Goal: Obtain resource: Obtain resource

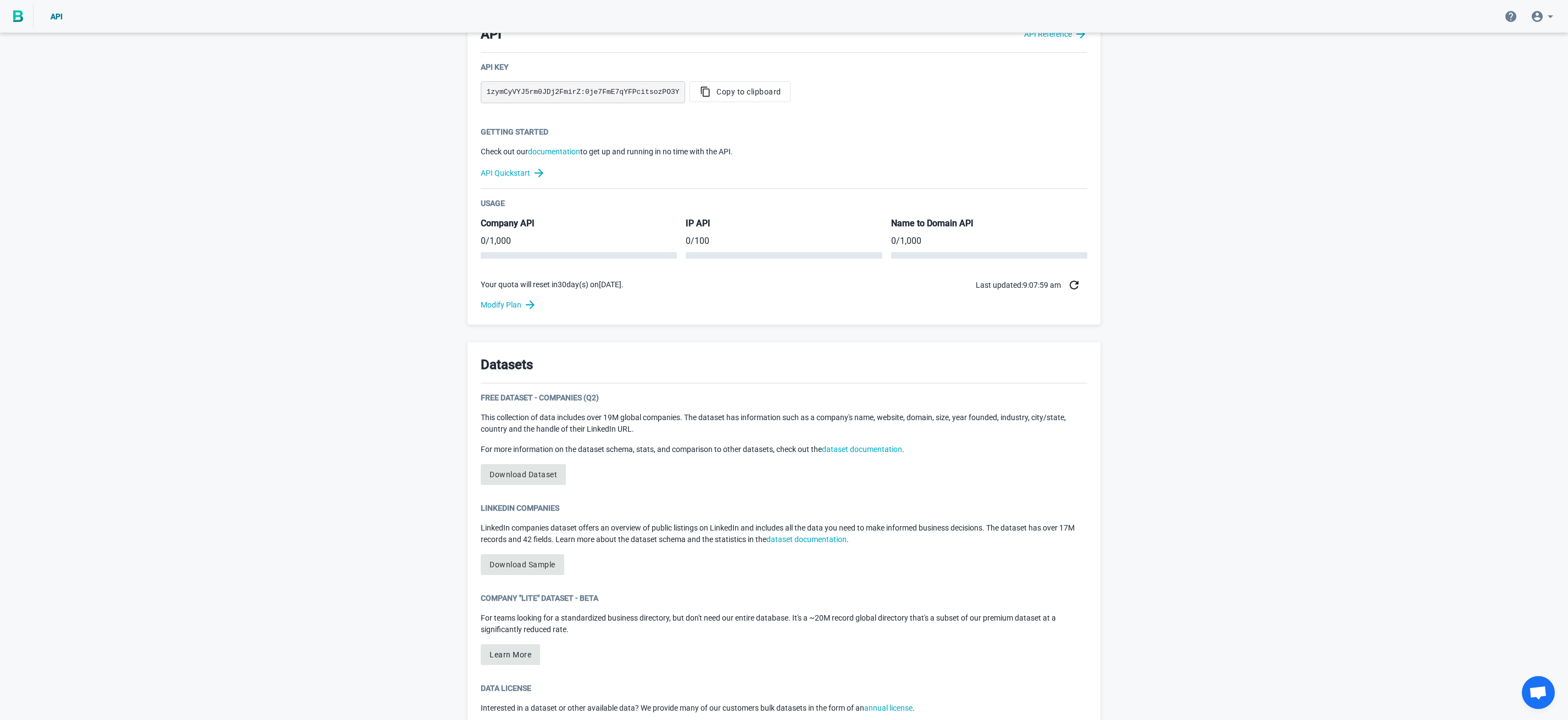
scroll to position [274, 0]
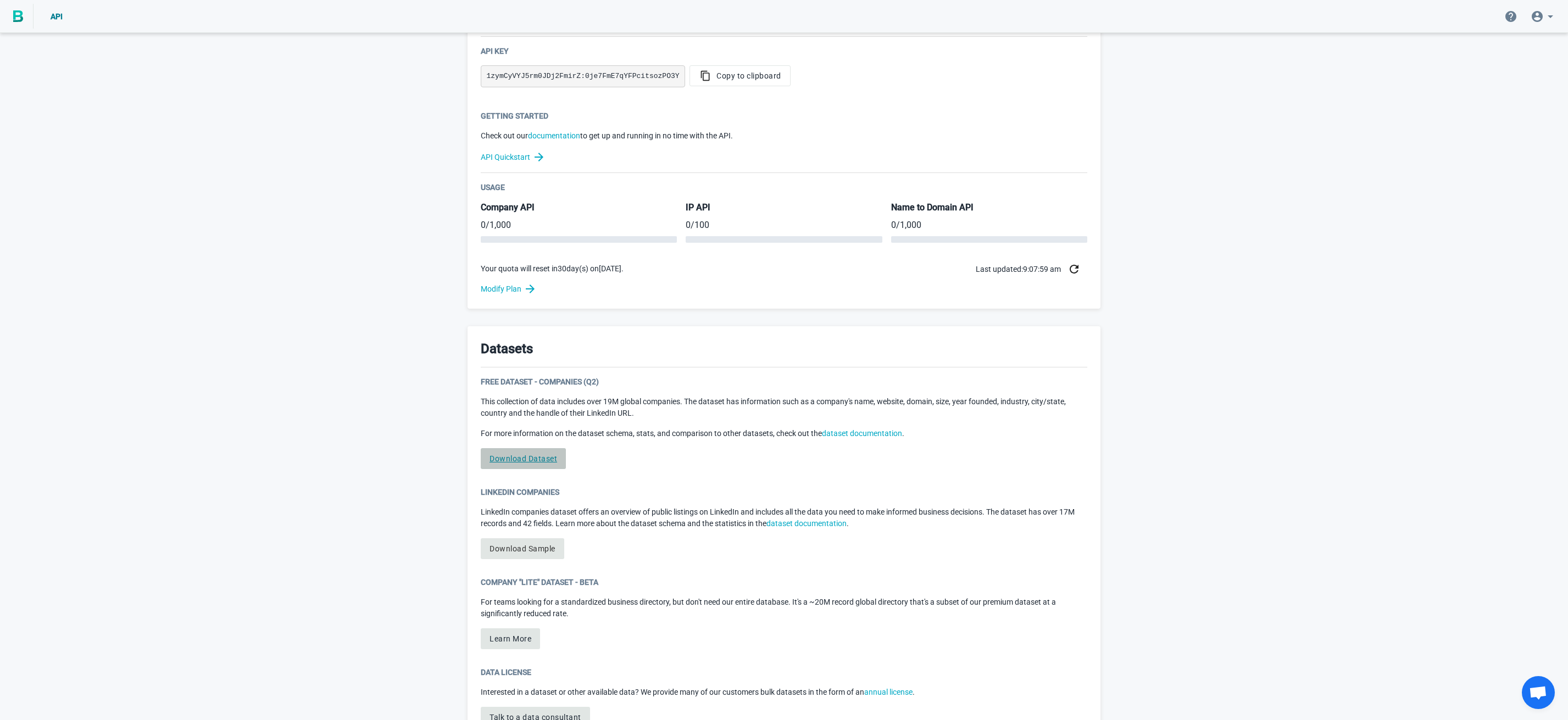
click at [520, 454] on link "Download Dataset" at bounding box center [523, 459] width 85 height 21
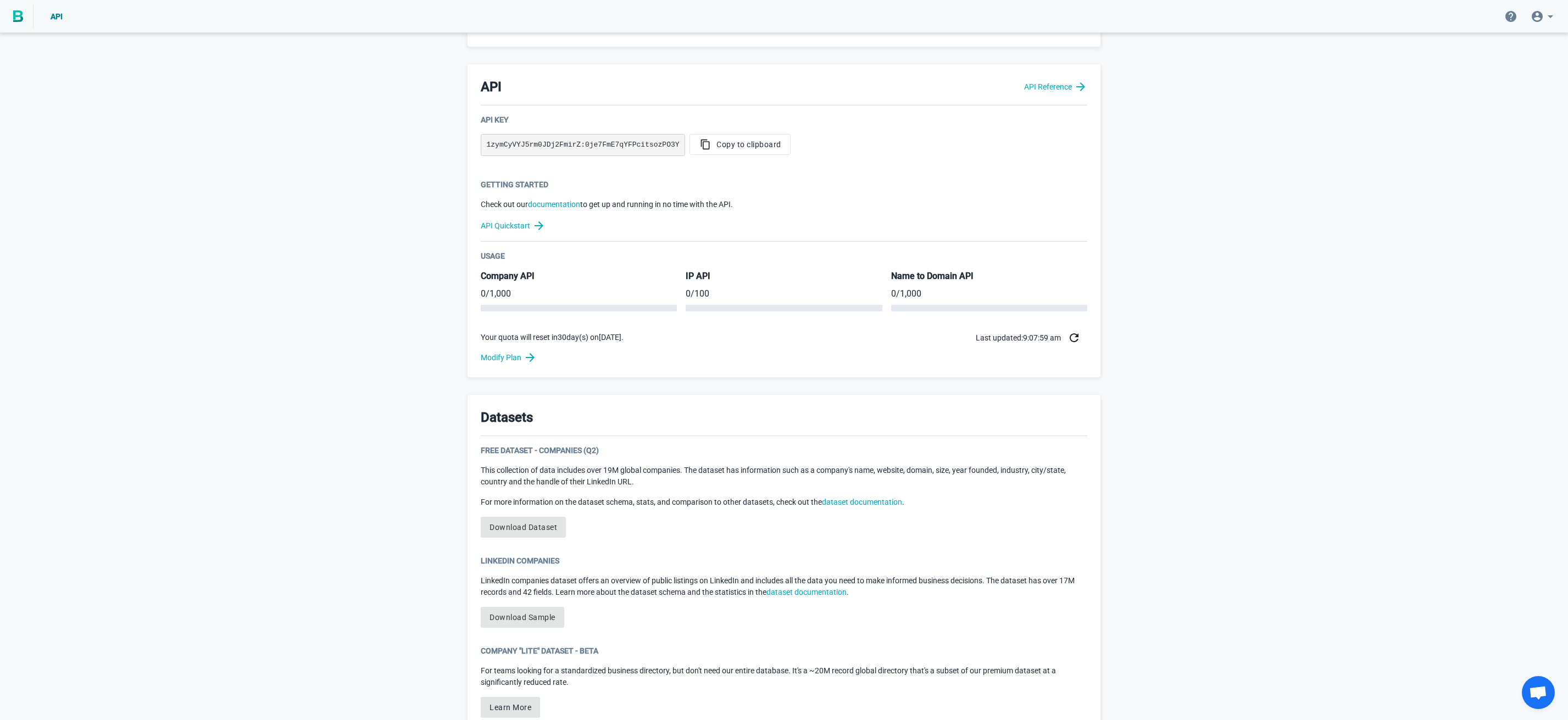
scroll to position [0, 0]
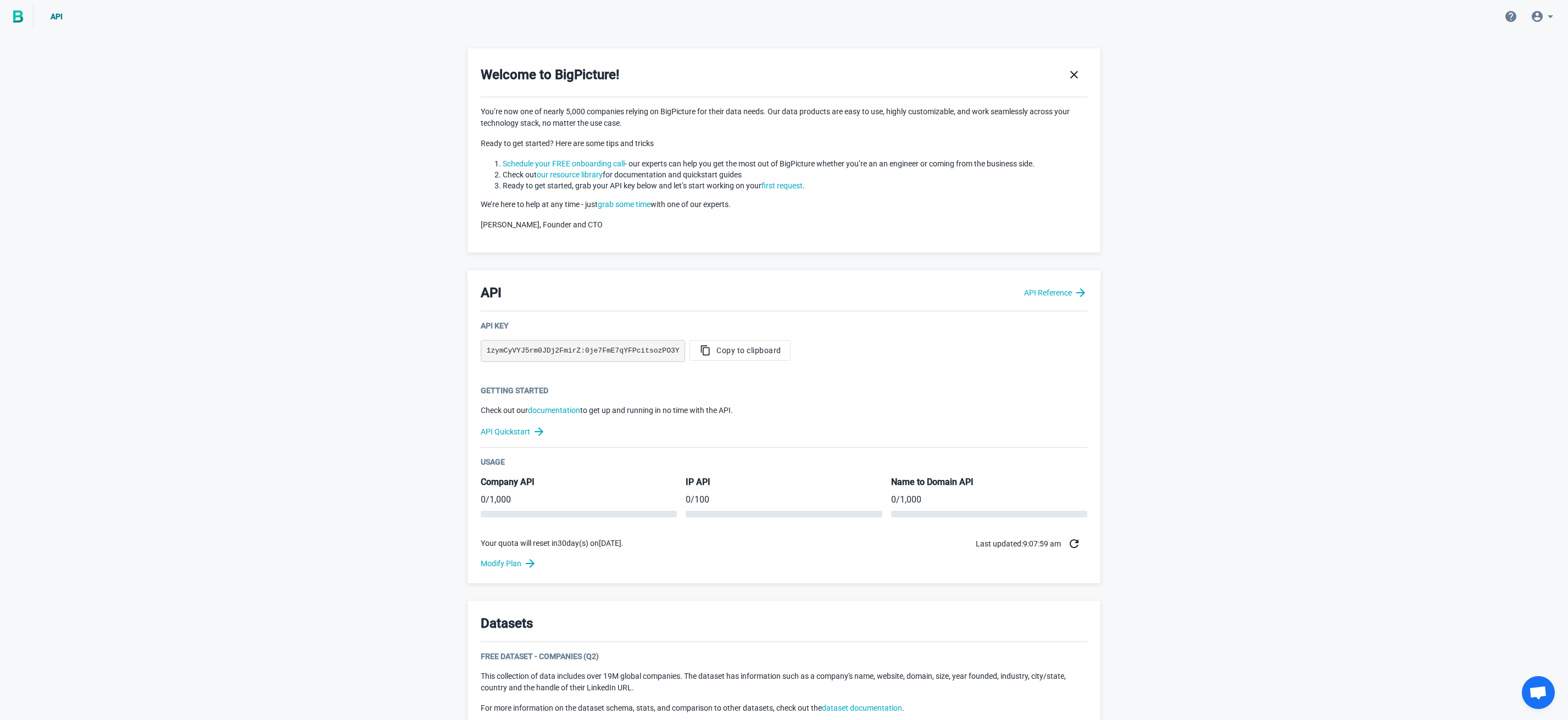
click at [1216, 376] on div "Welcome to BigPicture! You’re now one of nearly 5,000 companies relying on BigP…" at bounding box center [784, 541] width 1568 height 1012
click at [1533, 693] on span "Open chat" at bounding box center [1538, 693] width 18 height 15
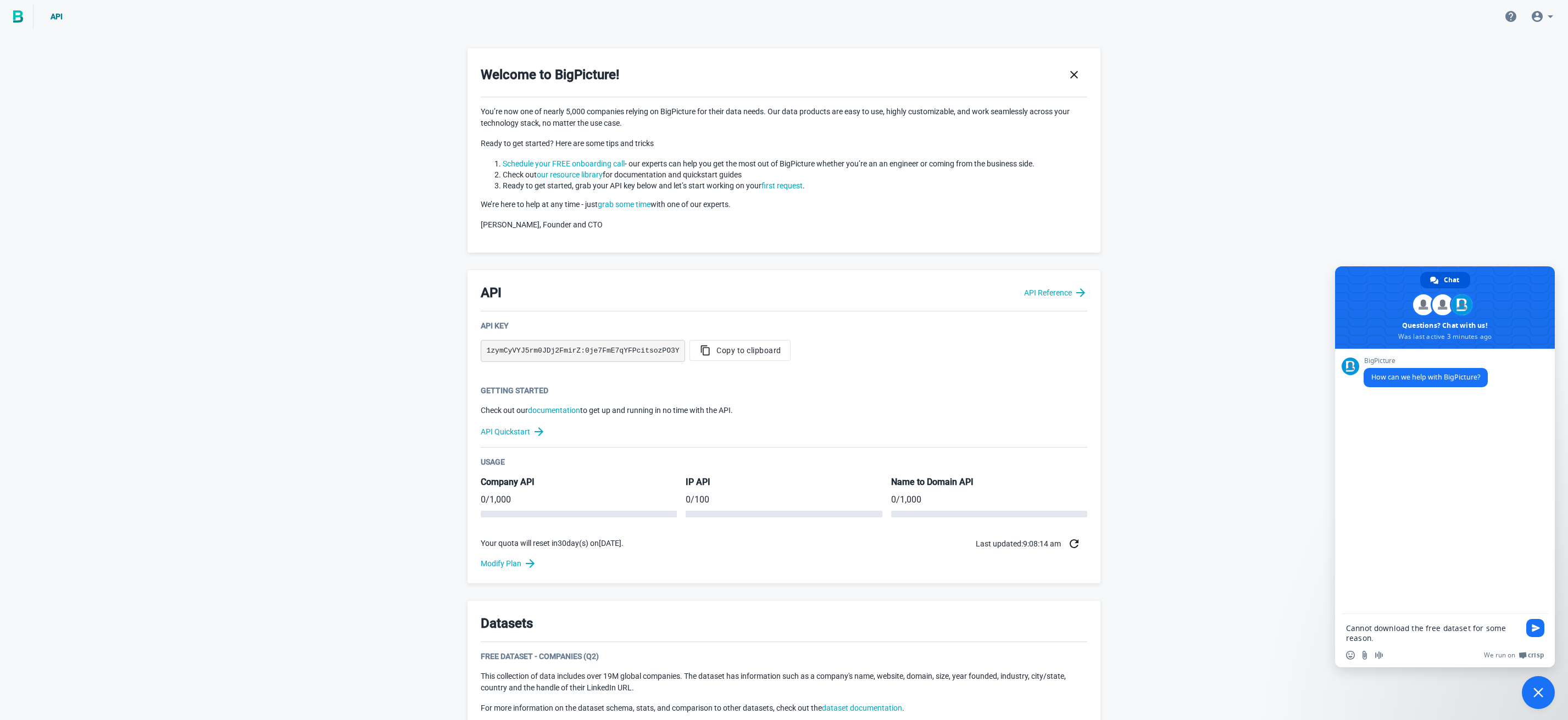
type textarea "Cannot download the free dataset for some reason."
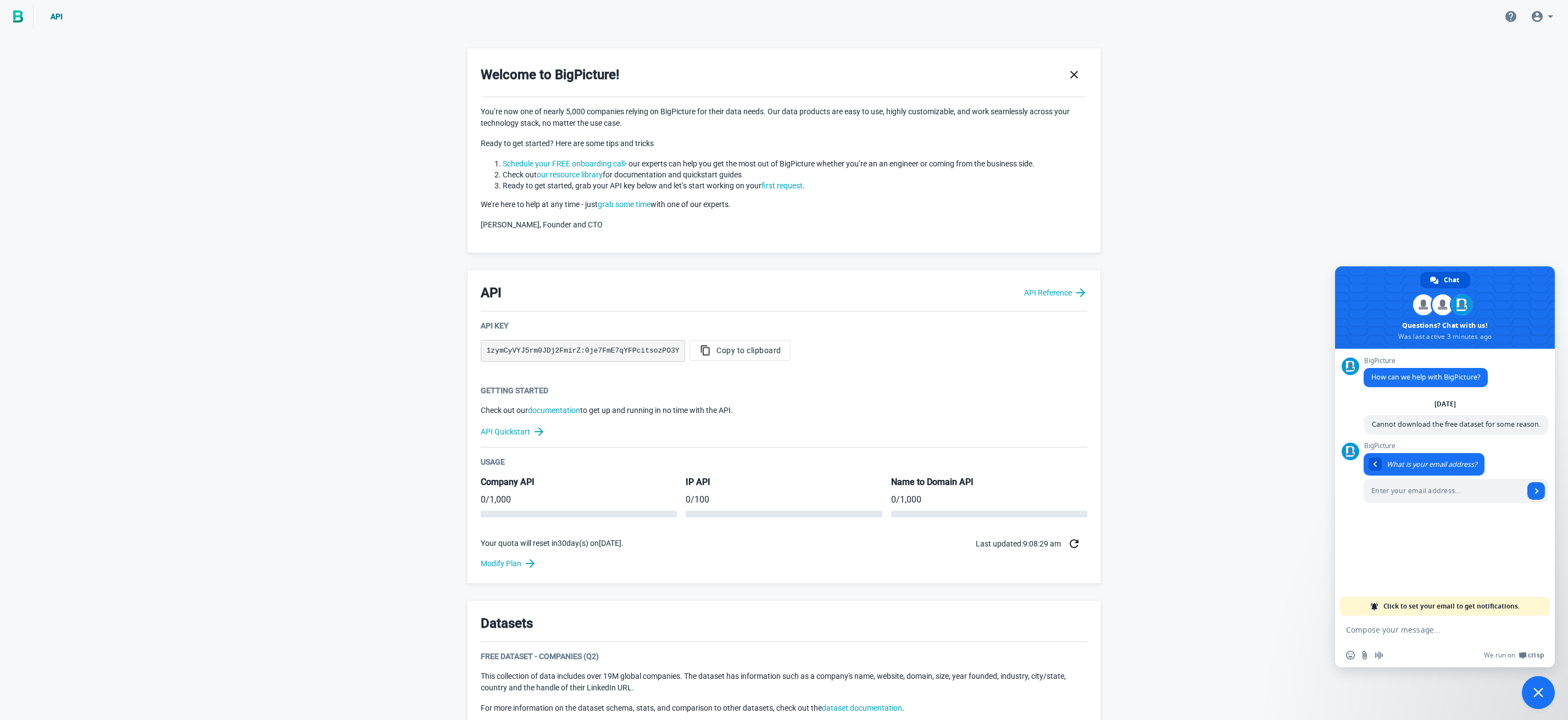
click at [1439, 534] on div "BigPicture How can we help with BigPicture? [DATE] Cannot download the free dat…" at bounding box center [1455, 447] width 184 height 180
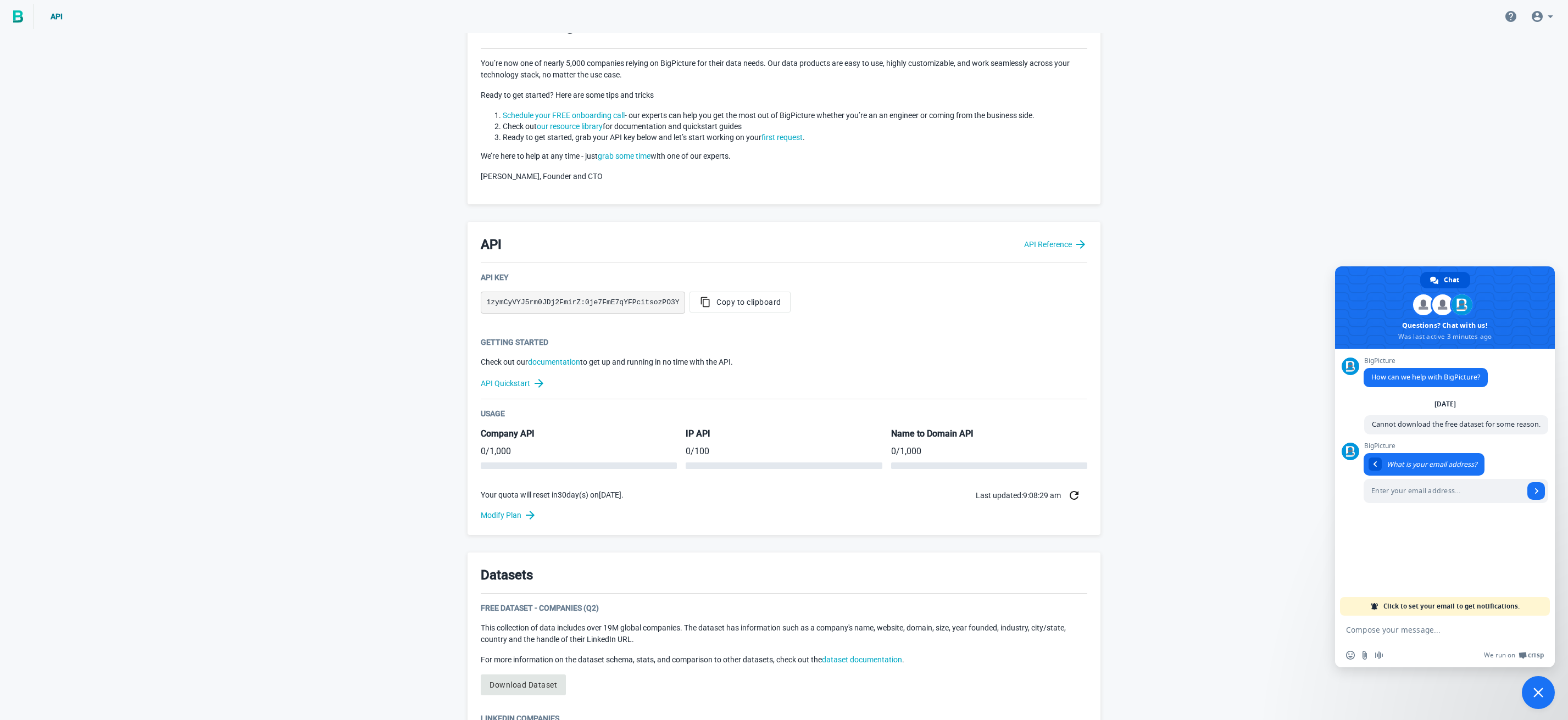
scroll to position [326, 0]
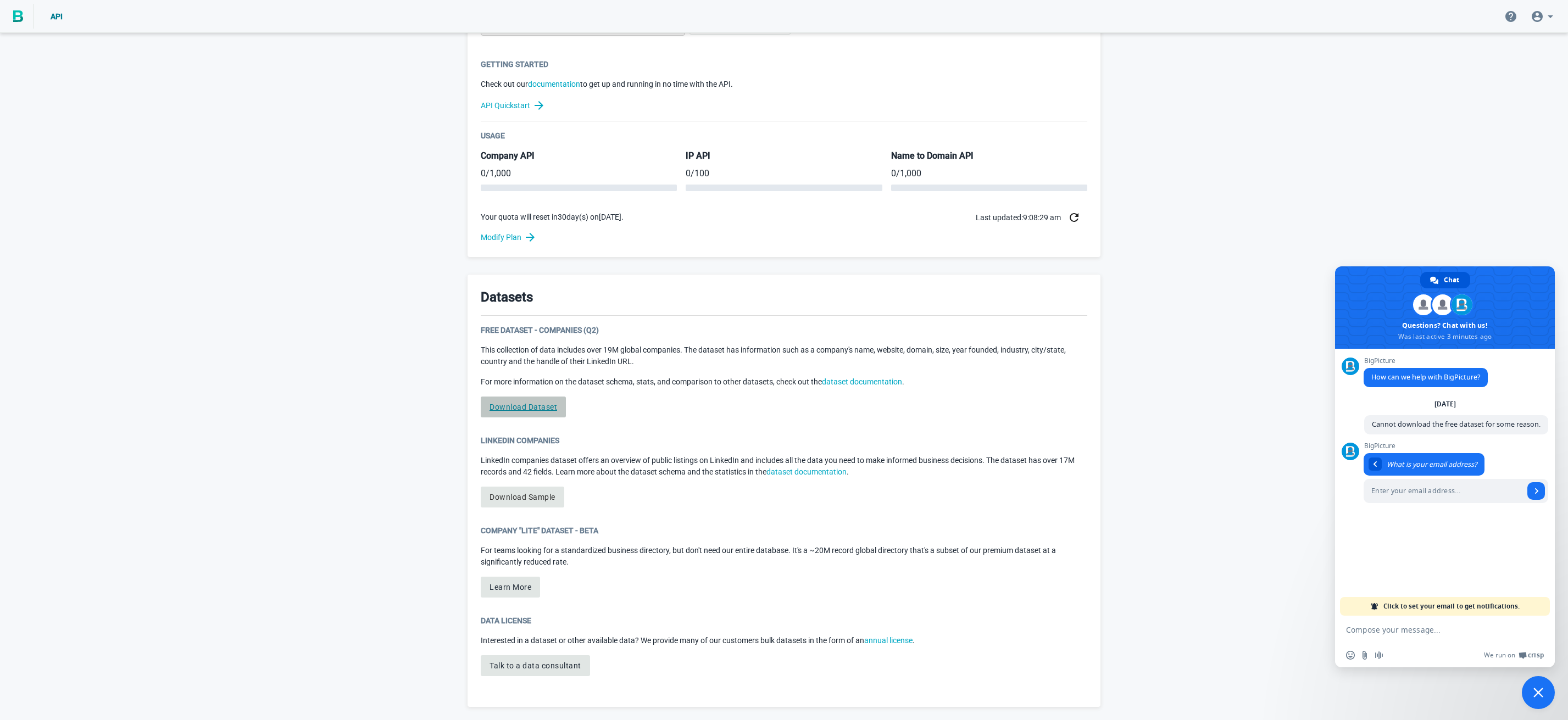
click at [519, 408] on link "Download Dataset" at bounding box center [523, 407] width 85 height 21
click at [1407, 187] on div "Welcome to BigPicture! You’re now one of nearly 5,000 companies relying on BigP…" at bounding box center [784, 215] width 1568 height 1012
click at [1360, 224] on div "Welcome to BigPicture! You’re now one of nearly 5,000 companies relying on BigP…" at bounding box center [784, 215] width 1568 height 1012
click at [1505, 187] on div "Welcome to BigPicture! You’re now one of nearly 5,000 companies relying on BigP…" at bounding box center [784, 215] width 1568 height 1012
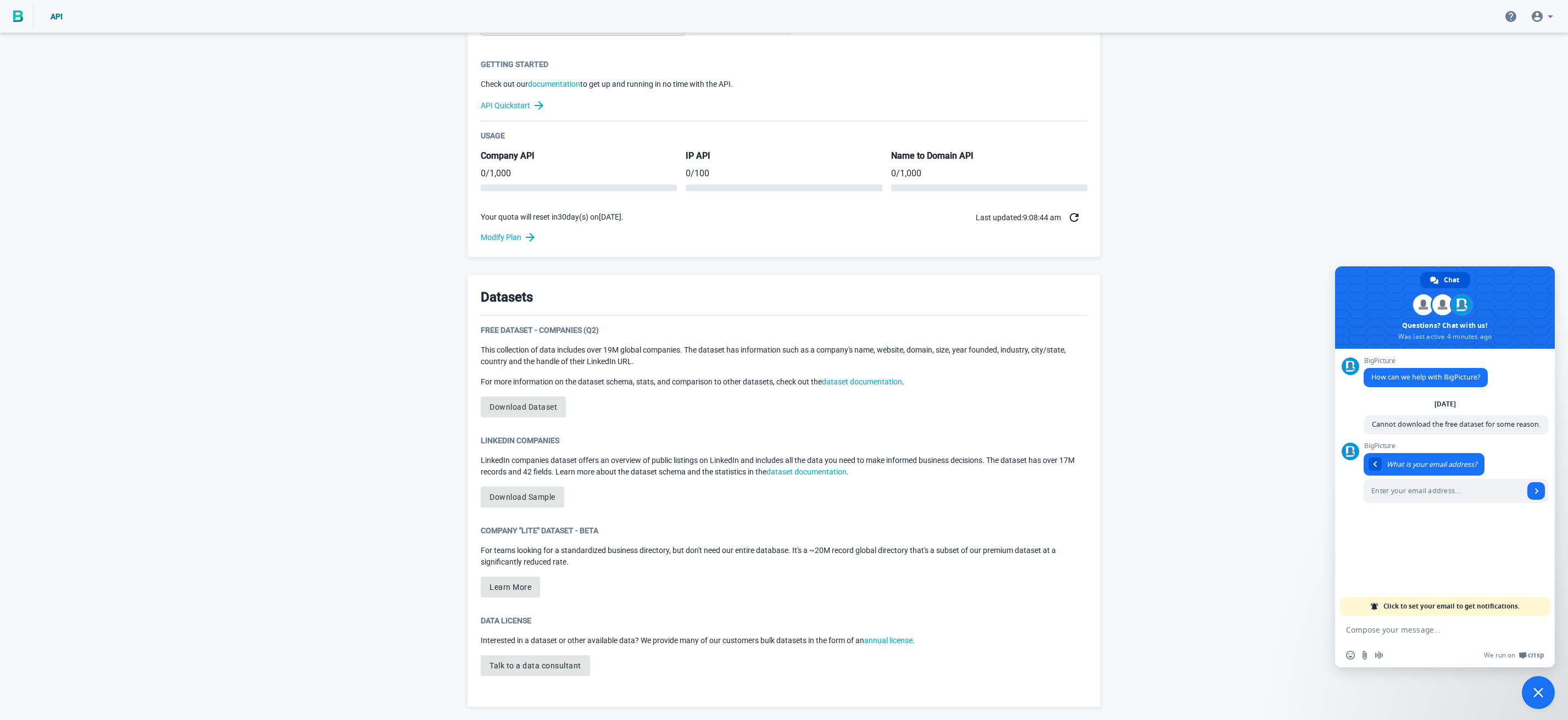
scroll to position [271, 0]
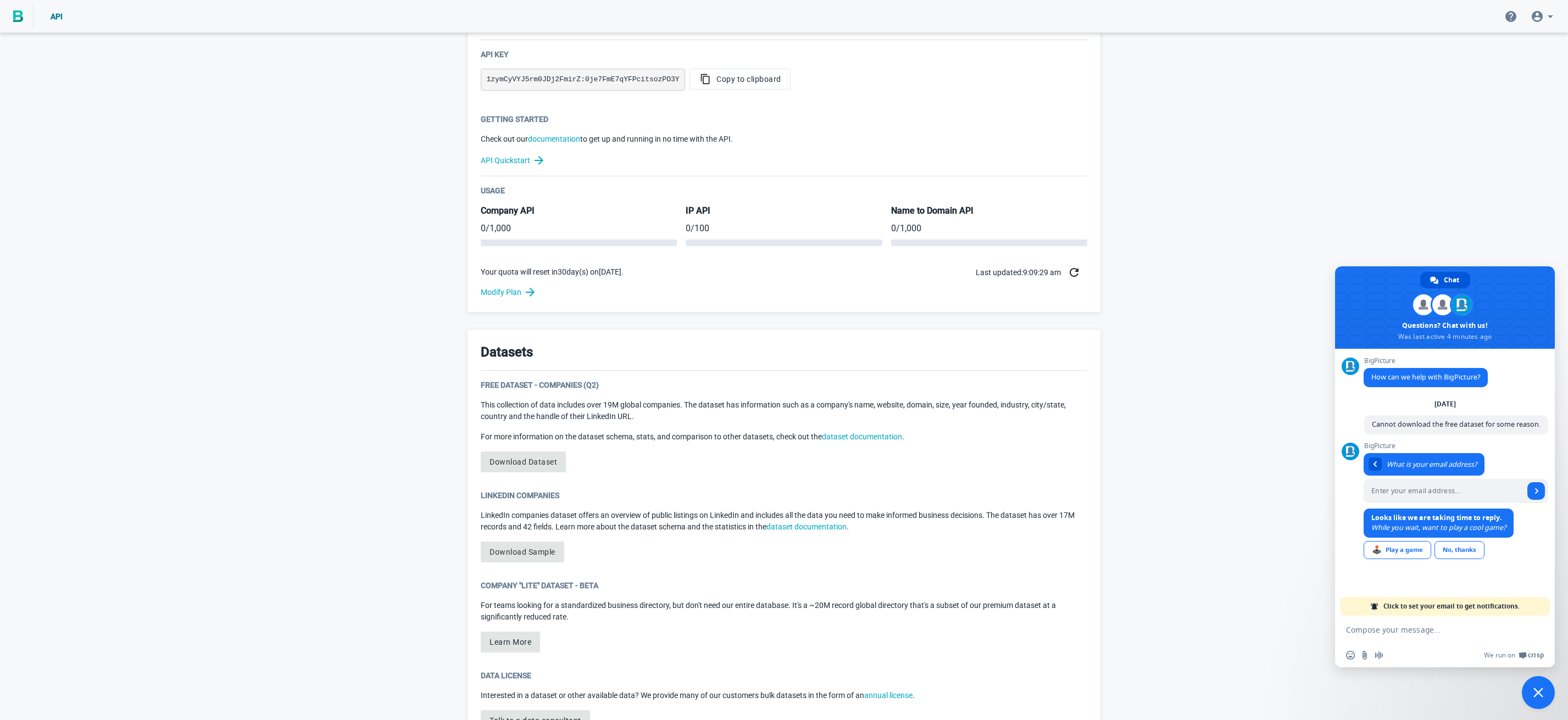
drag, startPoint x: 222, startPoint y: 273, endPoint x: 278, endPoint y: 262, distance: 57.1
click at [223, 271] on div "Welcome to BigPicture! You’re now one of nearly 5,000 companies relying on BigP…" at bounding box center [784, 270] width 1568 height 1012
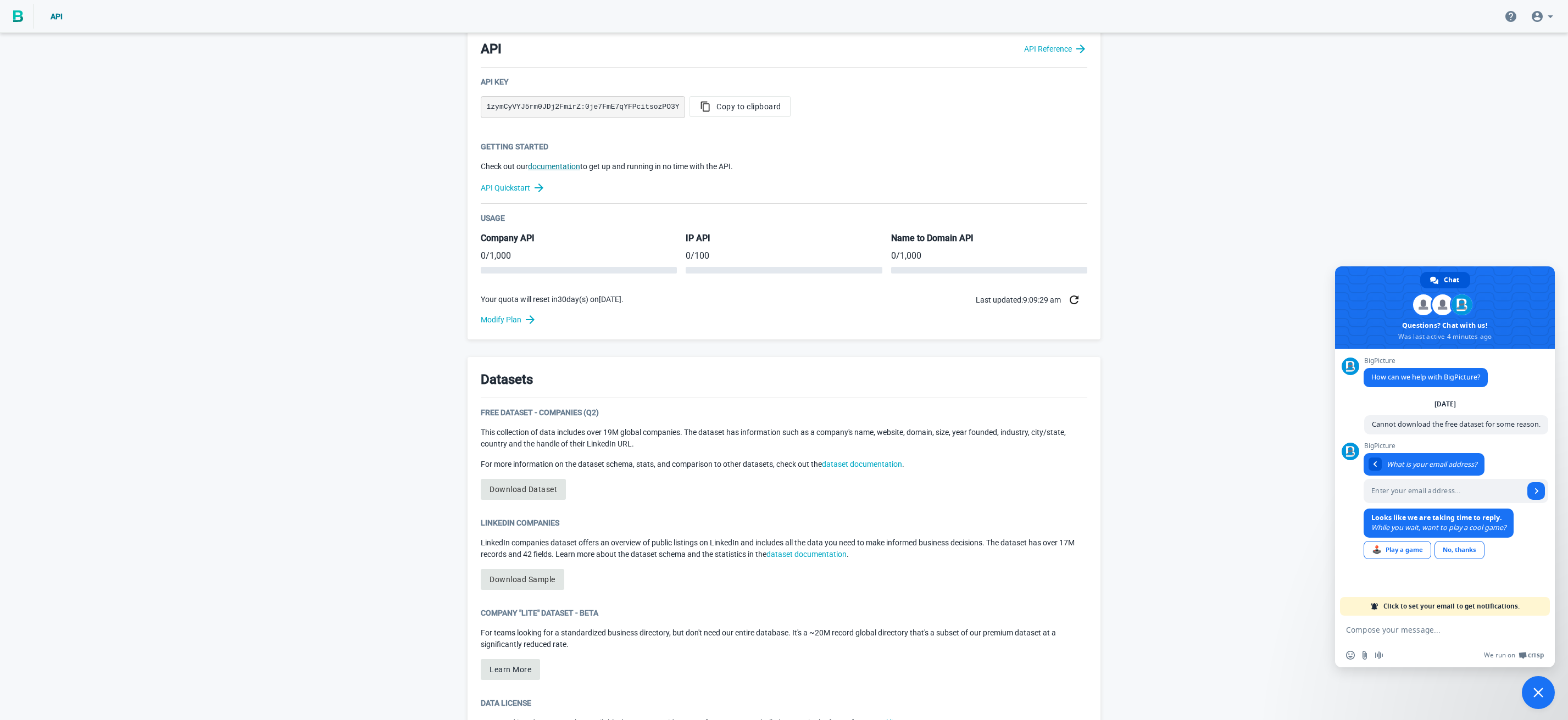
scroll to position [217, 0]
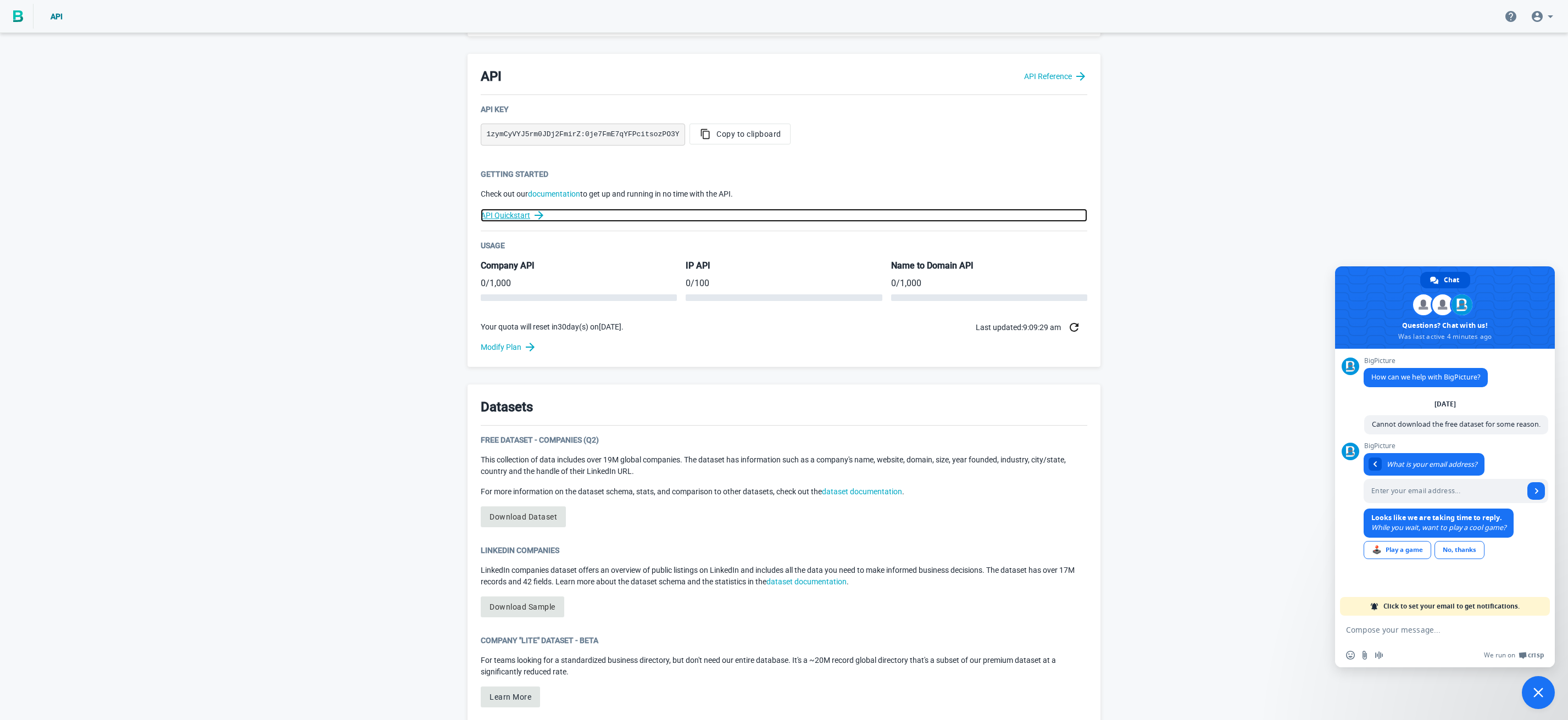
click at [522, 215] on link "API Quickstart" at bounding box center [784, 215] width 606 height 13
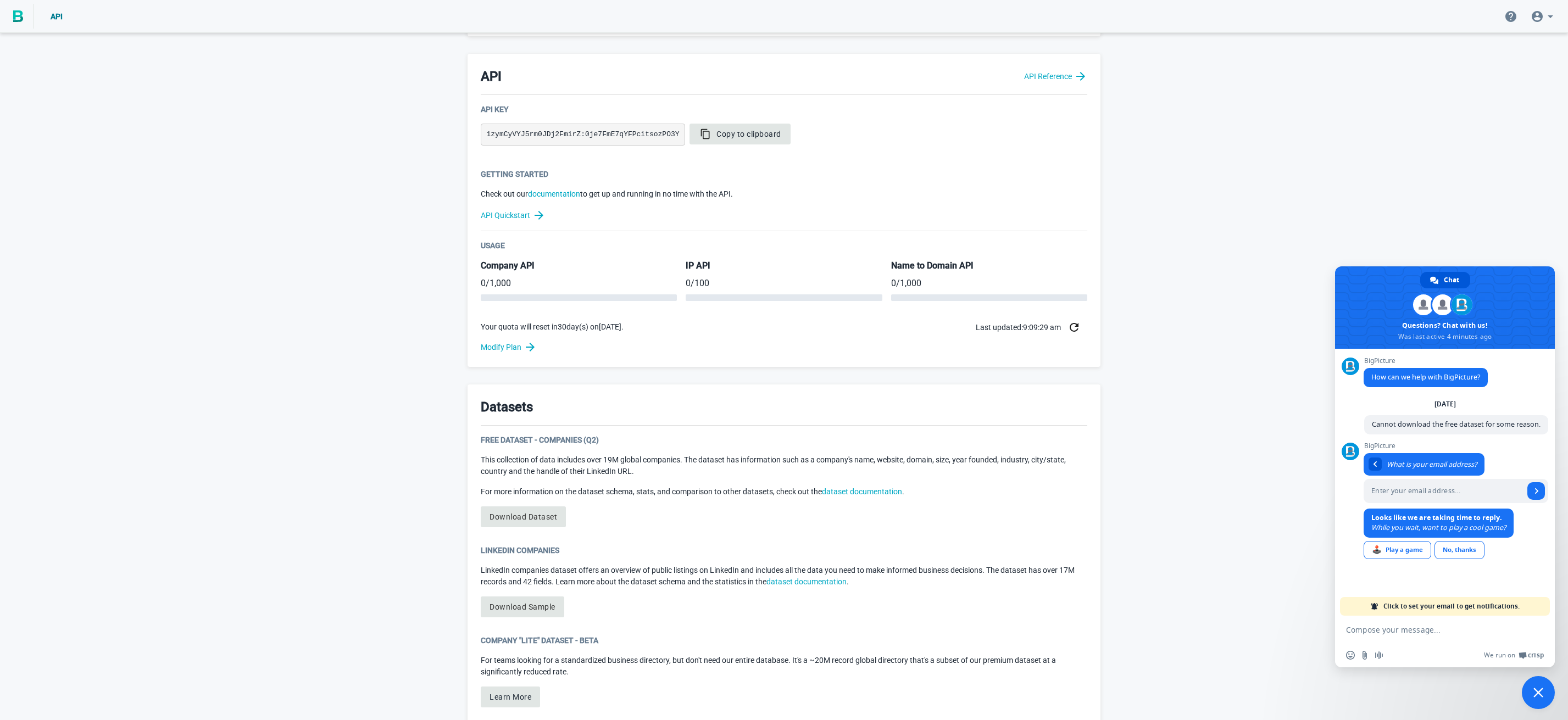
click at [706, 136] on span "Copy to clipboard" at bounding box center [740, 134] width 82 height 11
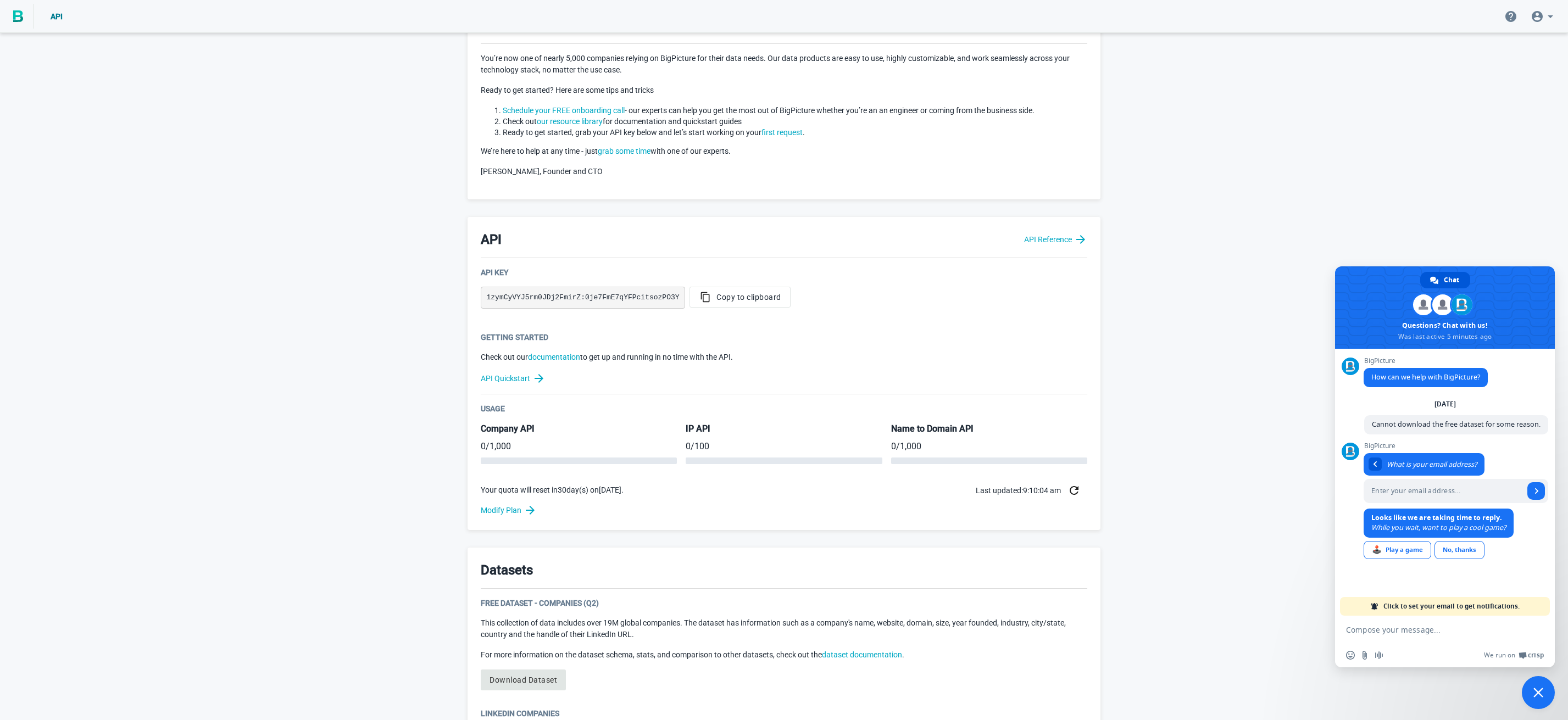
scroll to position [55, 0]
click at [727, 298] on span "Copy to clipboard" at bounding box center [740, 296] width 82 height 11
click at [396, 324] on div "Welcome to BigPicture! You’re now one of nearly 5,000 companies relying on BigP…" at bounding box center [784, 486] width 1568 height 1012
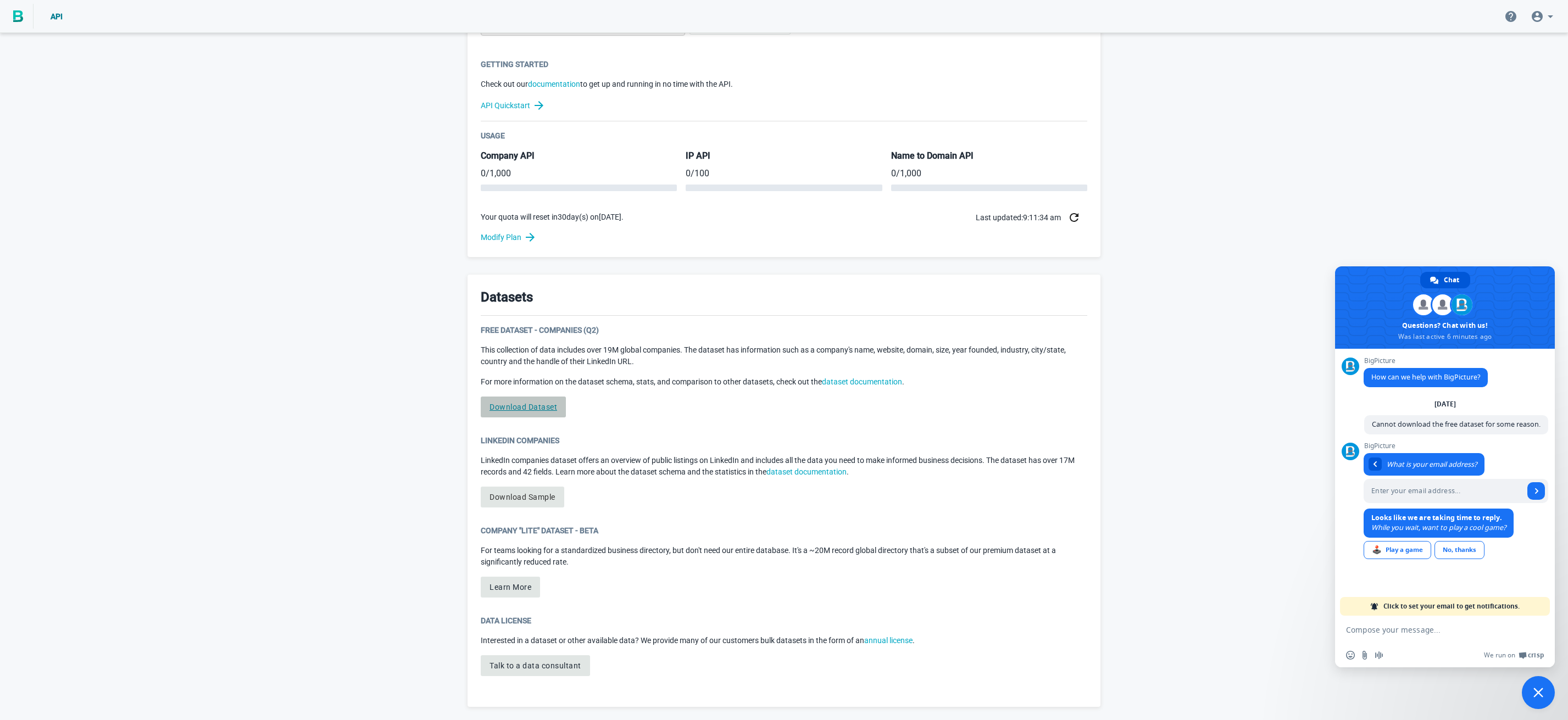
click at [550, 413] on link "Download Dataset" at bounding box center [523, 407] width 85 height 21
click at [1390, 551] on div "🕹️ Play a game" at bounding box center [1397, 550] width 68 height 18
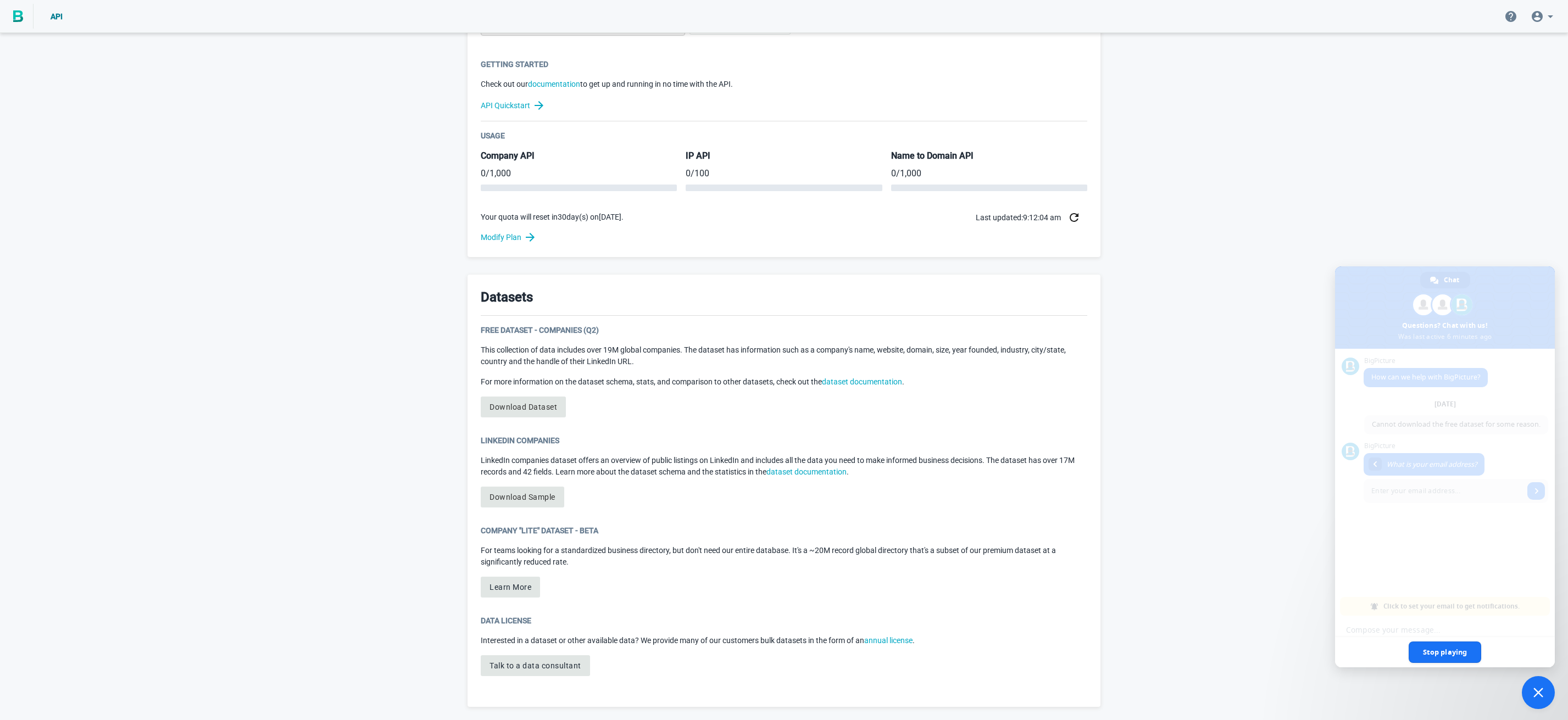
click at [1213, 418] on div "Welcome to BigPicture! You’re now one of nearly 5,000 companies relying on BigP…" at bounding box center [784, 215] width 1568 height 1012
click at [1208, 414] on div "Welcome to BigPicture! You’re now one of nearly 5,000 companies relying on BigP…" at bounding box center [784, 215] width 1568 height 1012
click at [1295, 352] on div "Welcome to BigPicture! You’re now one of nearly 5,000 companies relying on BigP…" at bounding box center [784, 215] width 1568 height 1012
click at [1459, 657] on span "Stop playing" at bounding box center [1445, 652] width 73 height 21
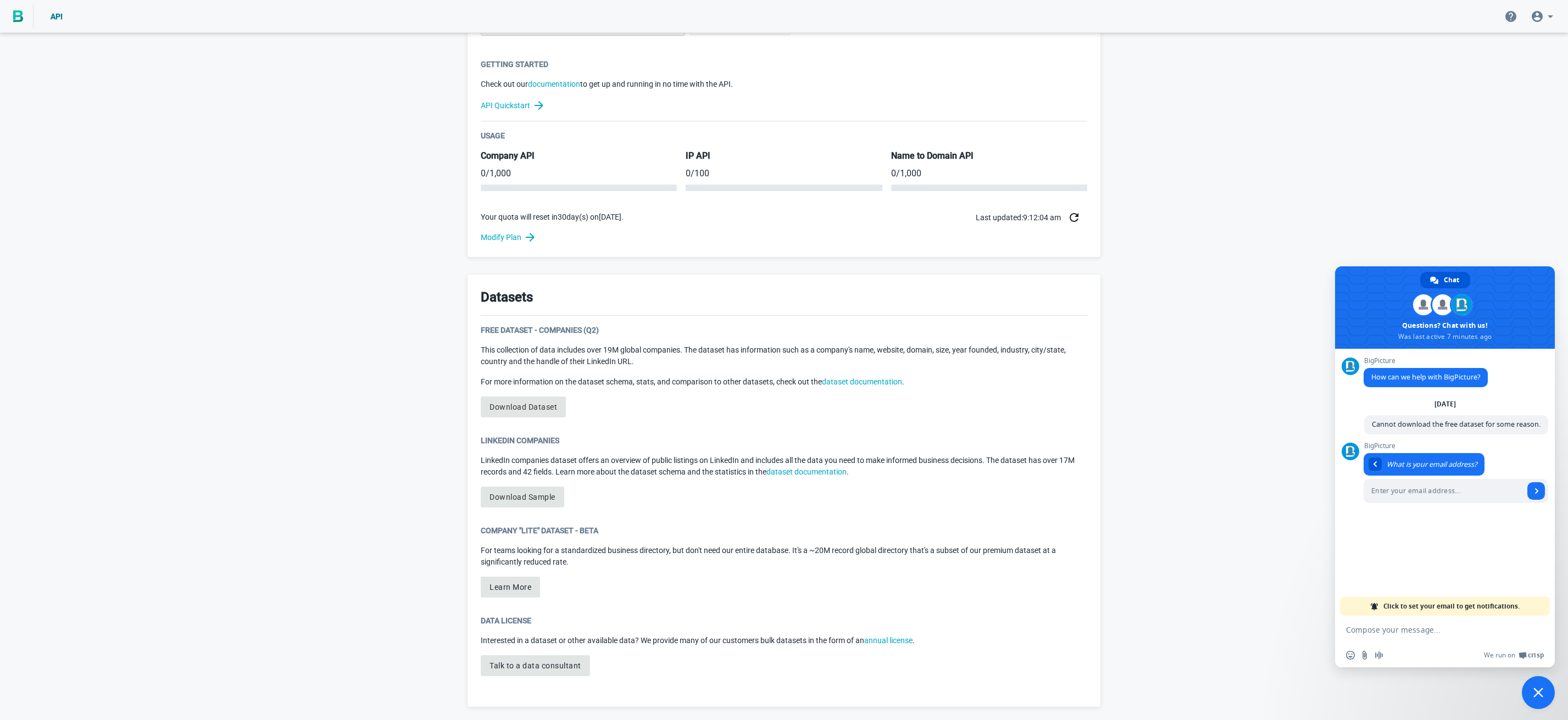
click at [1260, 389] on div "Welcome to BigPicture! You’re now one of nearly 5,000 companies relying on BigP…" at bounding box center [784, 215] width 1568 height 1012
click at [1542, 695] on span "Close chat" at bounding box center [1538, 693] width 10 height 10
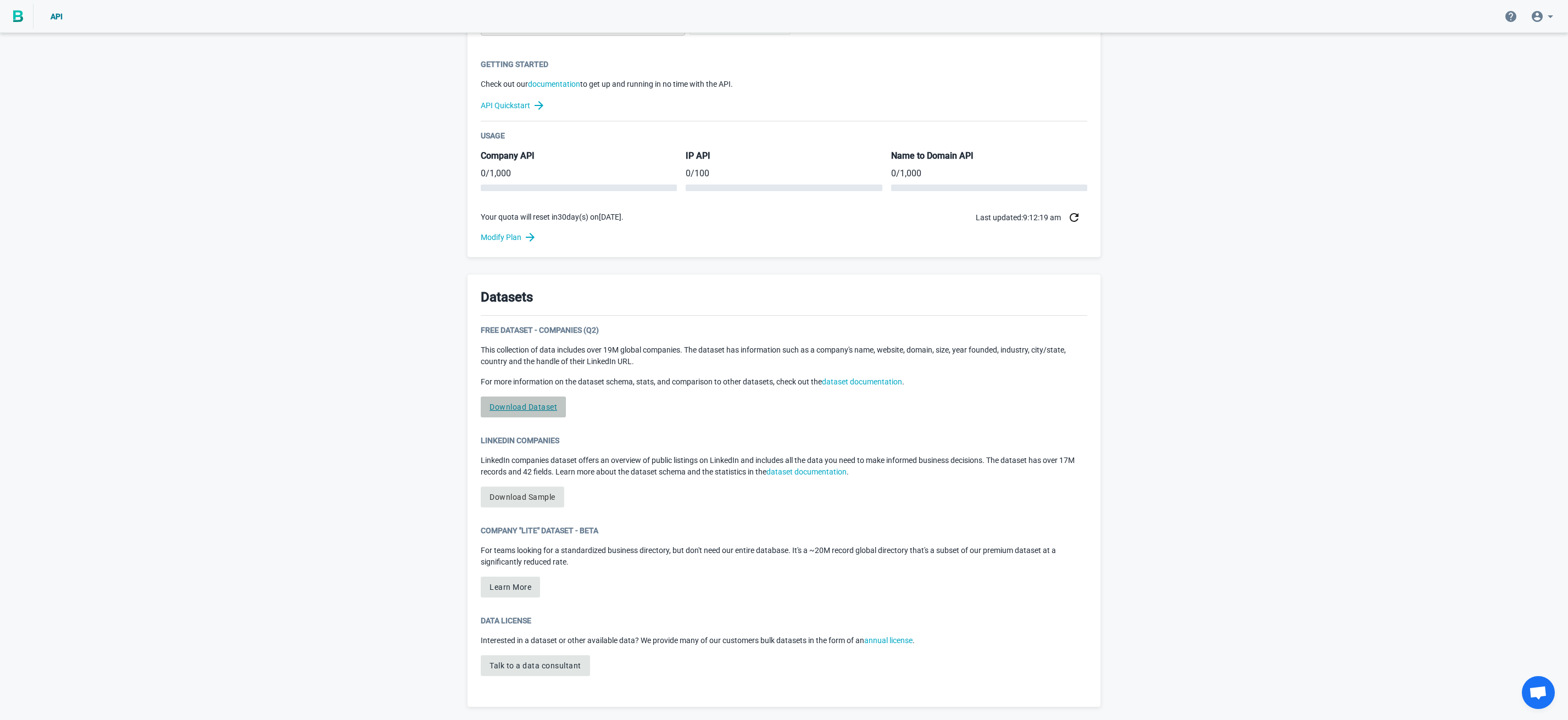
click at [546, 403] on link "Download Dataset" at bounding box center [523, 407] width 85 height 21
click at [528, 499] on link "Download Sample" at bounding box center [522, 497] width 83 height 21
click at [1384, 409] on div "Welcome to BigPicture! You’re now one of nearly 5,000 companies relying on BigP…" at bounding box center [784, 215] width 1568 height 1012
click at [1399, 270] on div "Welcome to BigPicture! You’re now one of nearly 5,000 companies relying on BigP…" at bounding box center [784, 215] width 1568 height 1012
